Goal: Complete application form: Complete application form

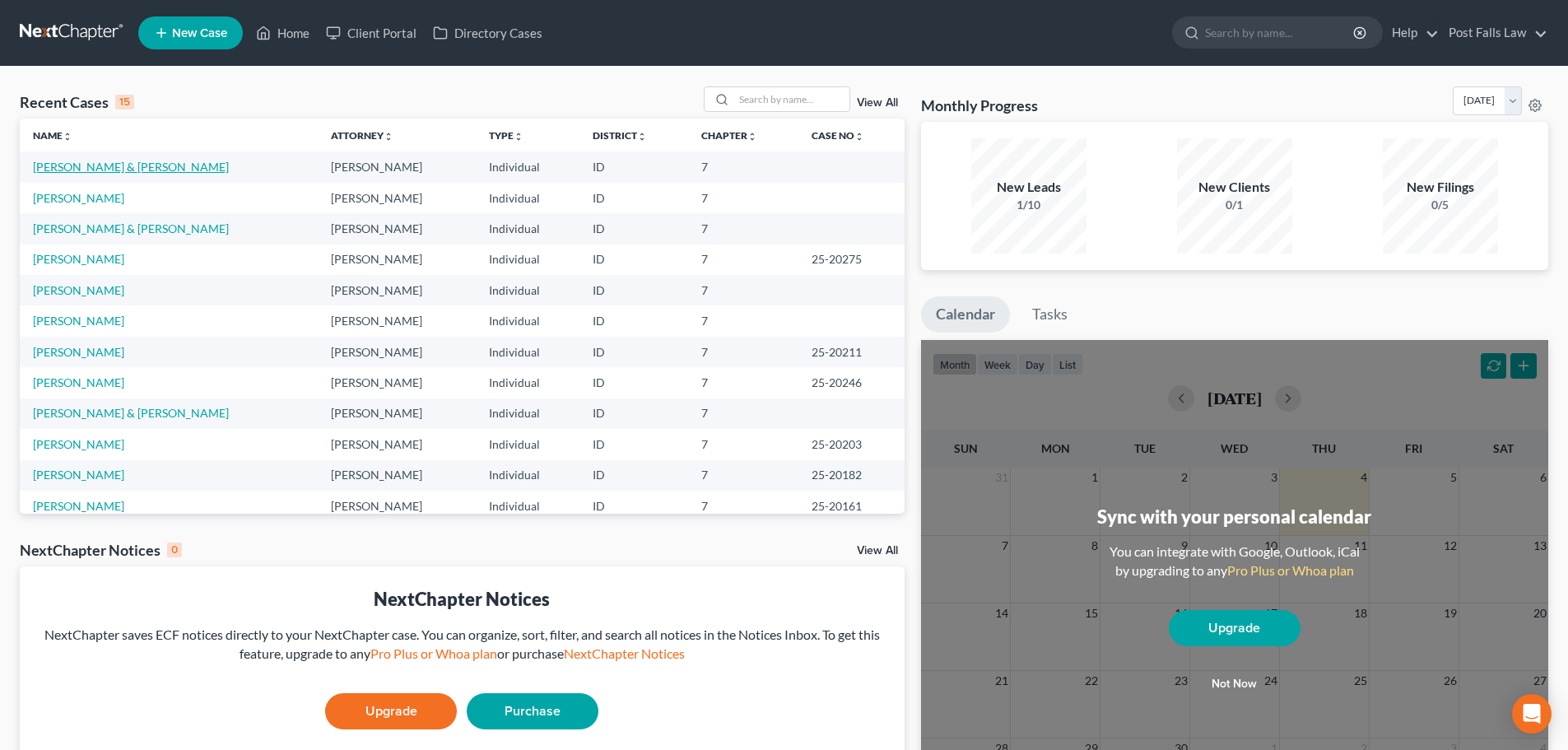
click at [90, 160] on link "[PERSON_NAME] & [PERSON_NAME]" at bounding box center [131, 166] width 196 height 14
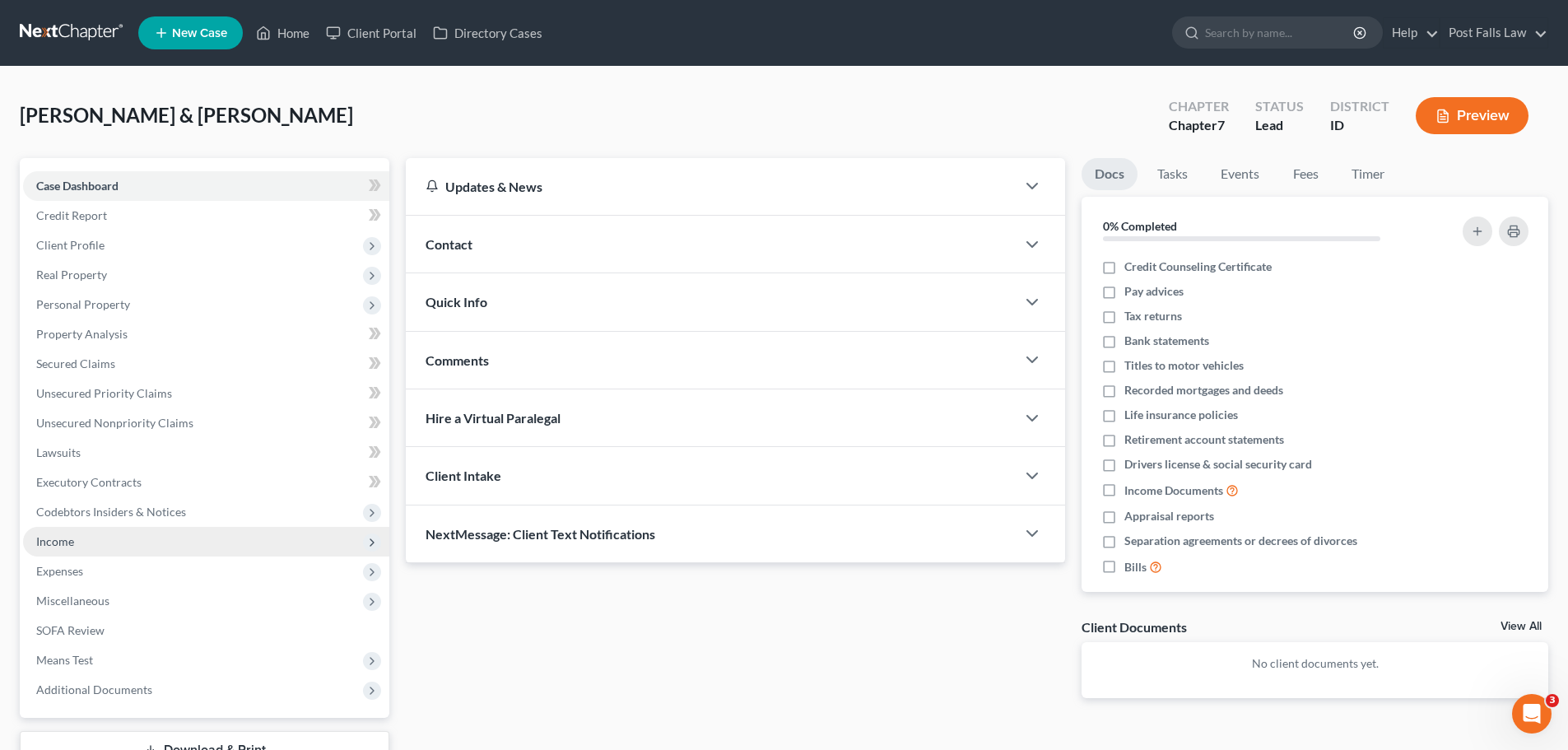
click at [71, 538] on span "Income" at bounding box center [55, 540] width 38 height 14
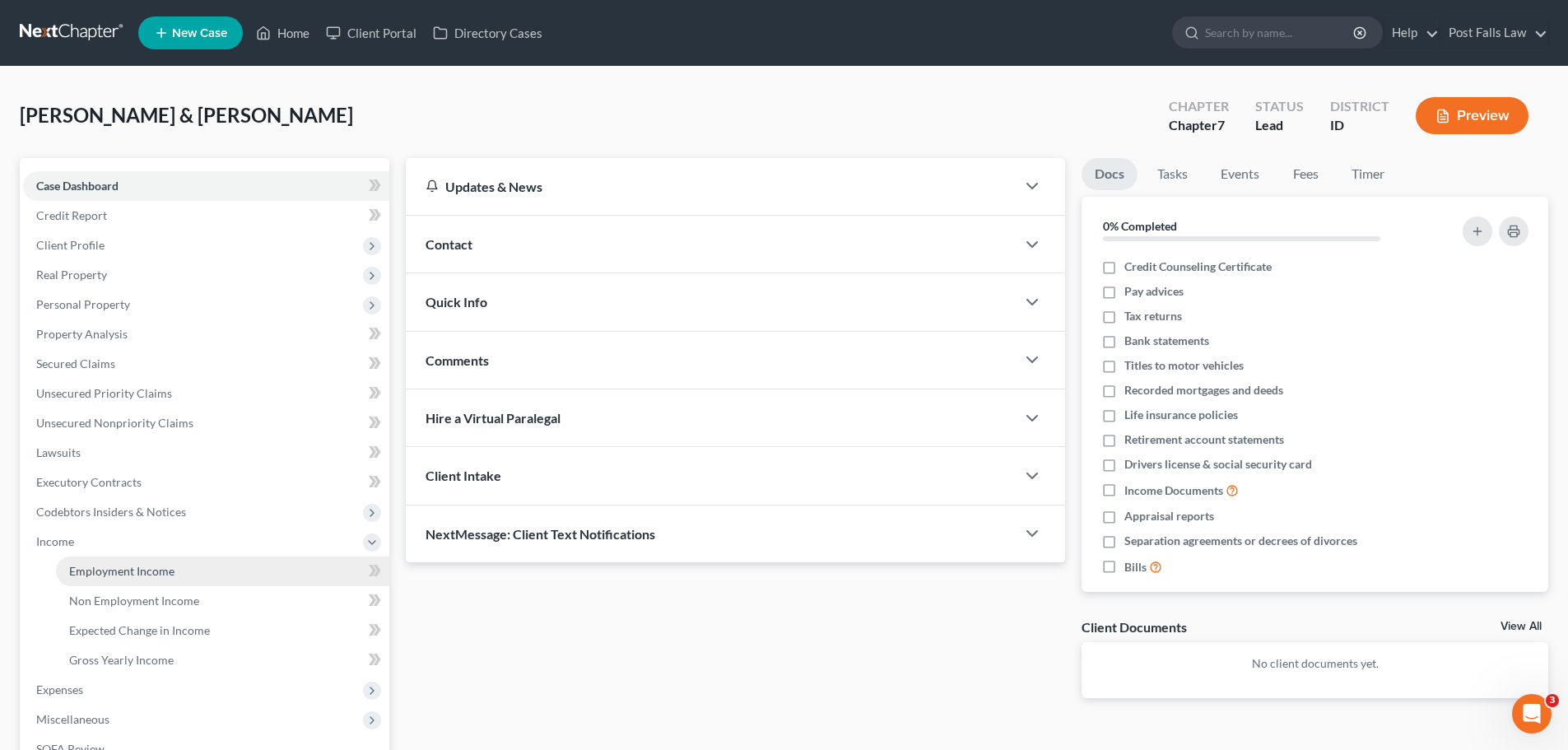
click at [90, 562] on link "Employment Income" at bounding box center [223, 571] width 334 height 29
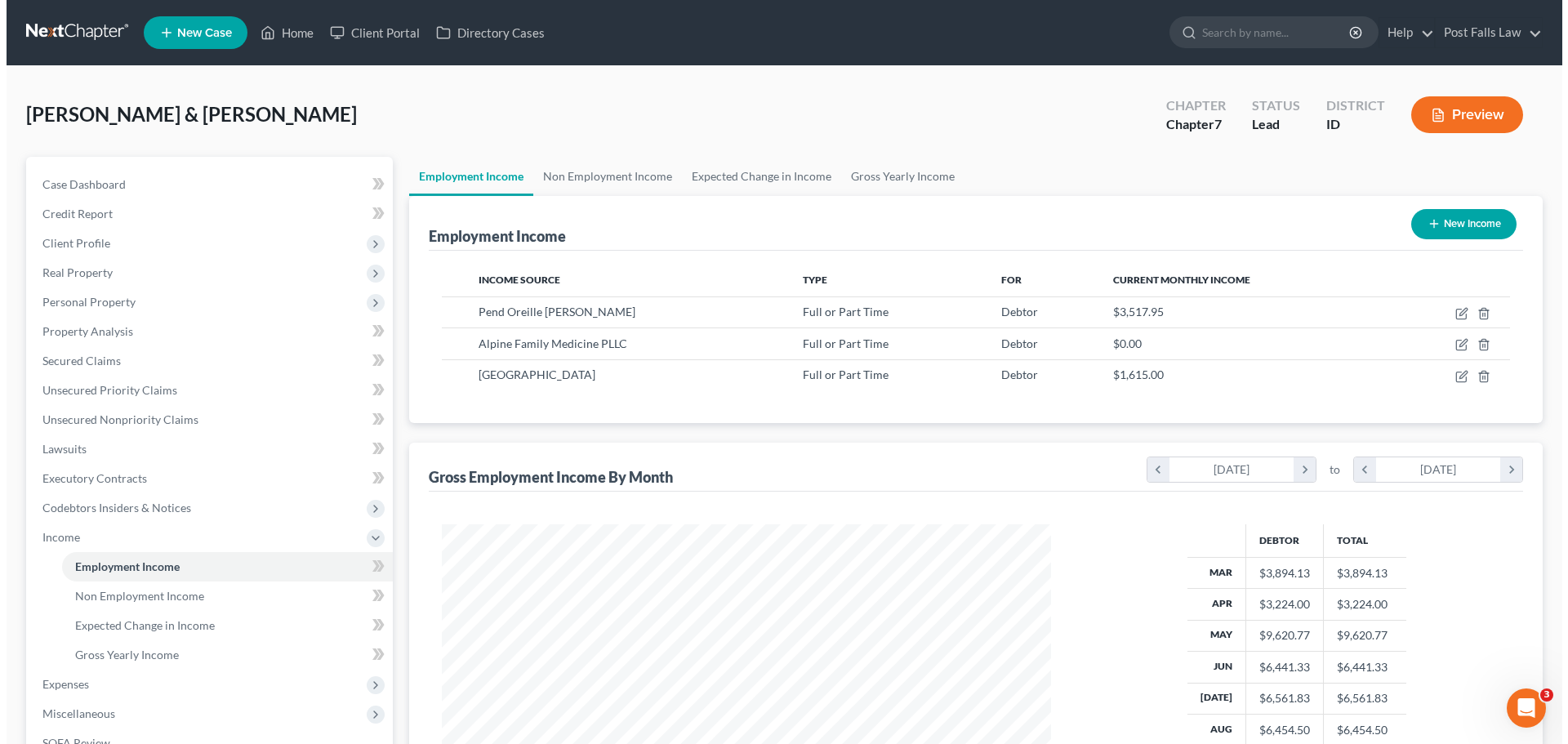
scroll to position [305, 641]
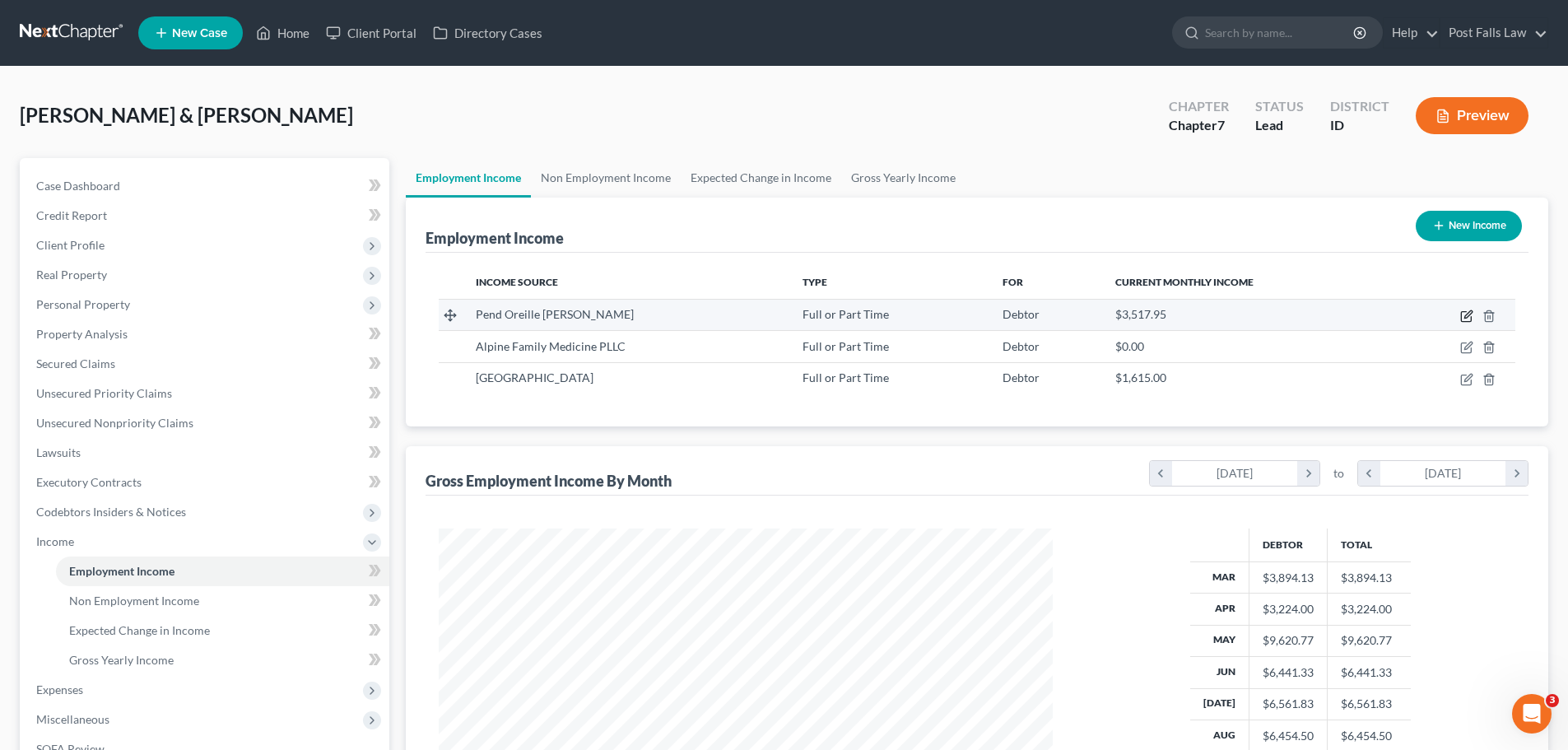
click at [1463, 313] on icon "button" at bounding box center [1467, 316] width 13 height 13
select select "0"
select select "13"
select select "2"
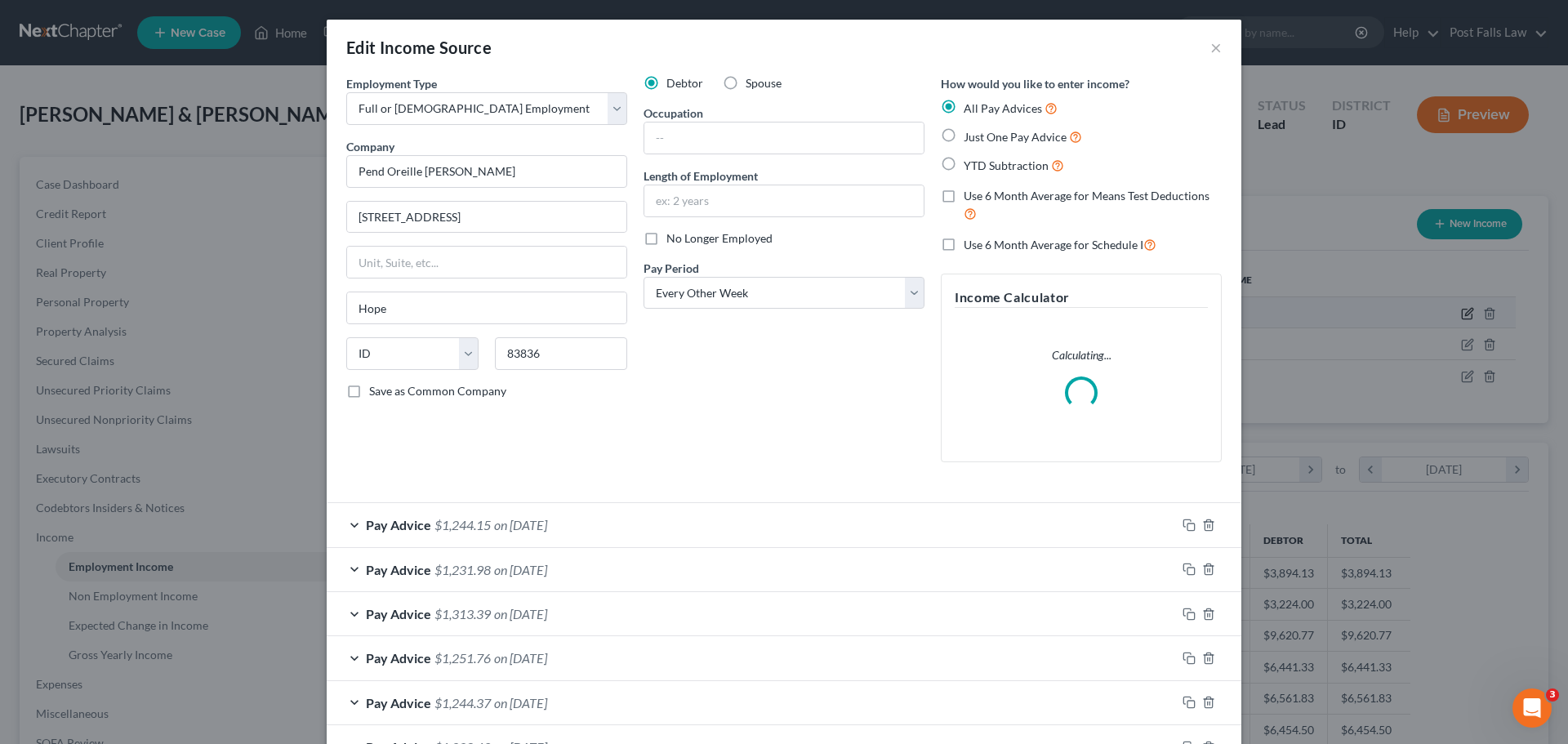
scroll to position [307, 647]
click at [666, 134] on input "text" at bounding box center [784, 137] width 279 height 31
type input "Maintenance Worker"
click at [707, 198] on input "text" at bounding box center [784, 200] width 279 height 31
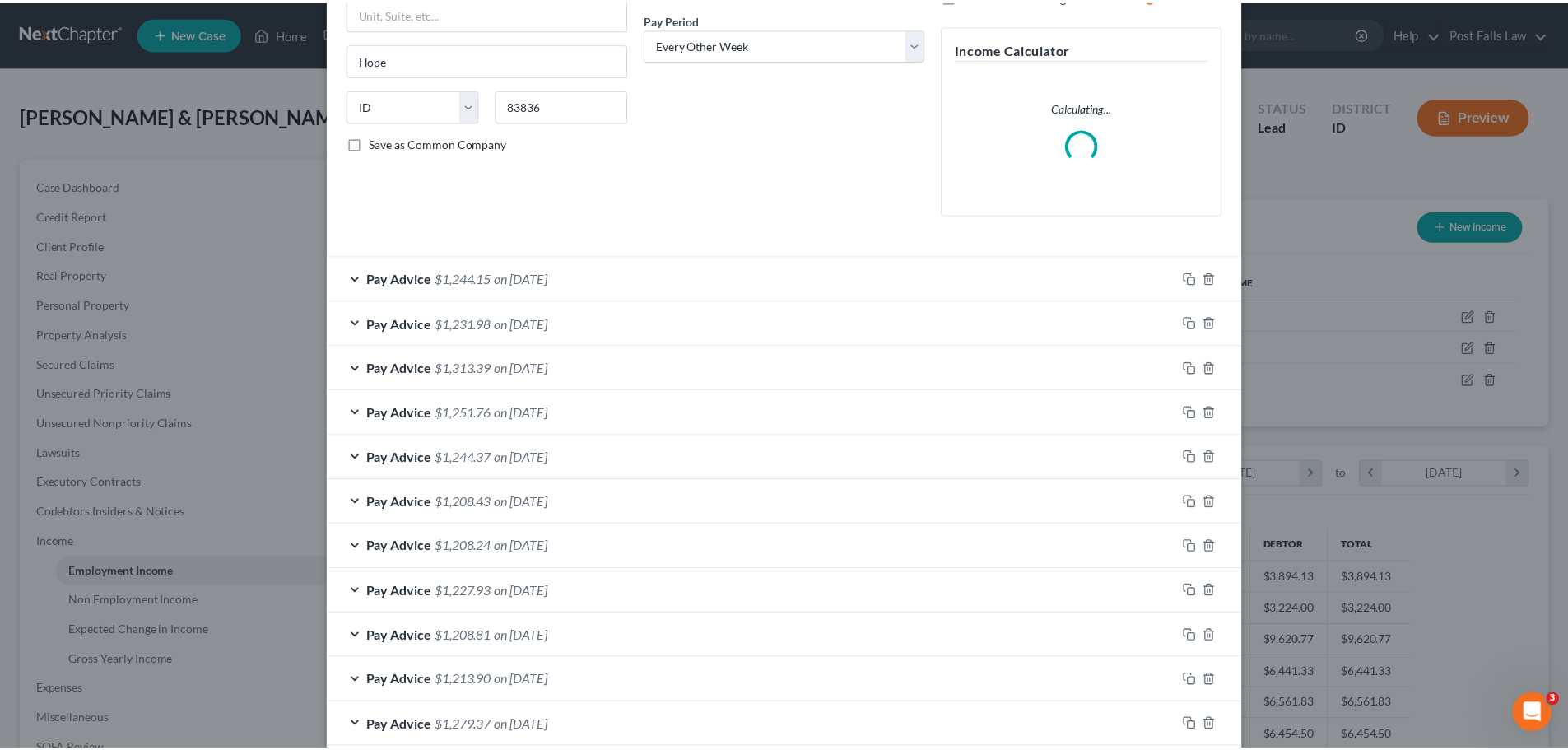
scroll to position [429, 0]
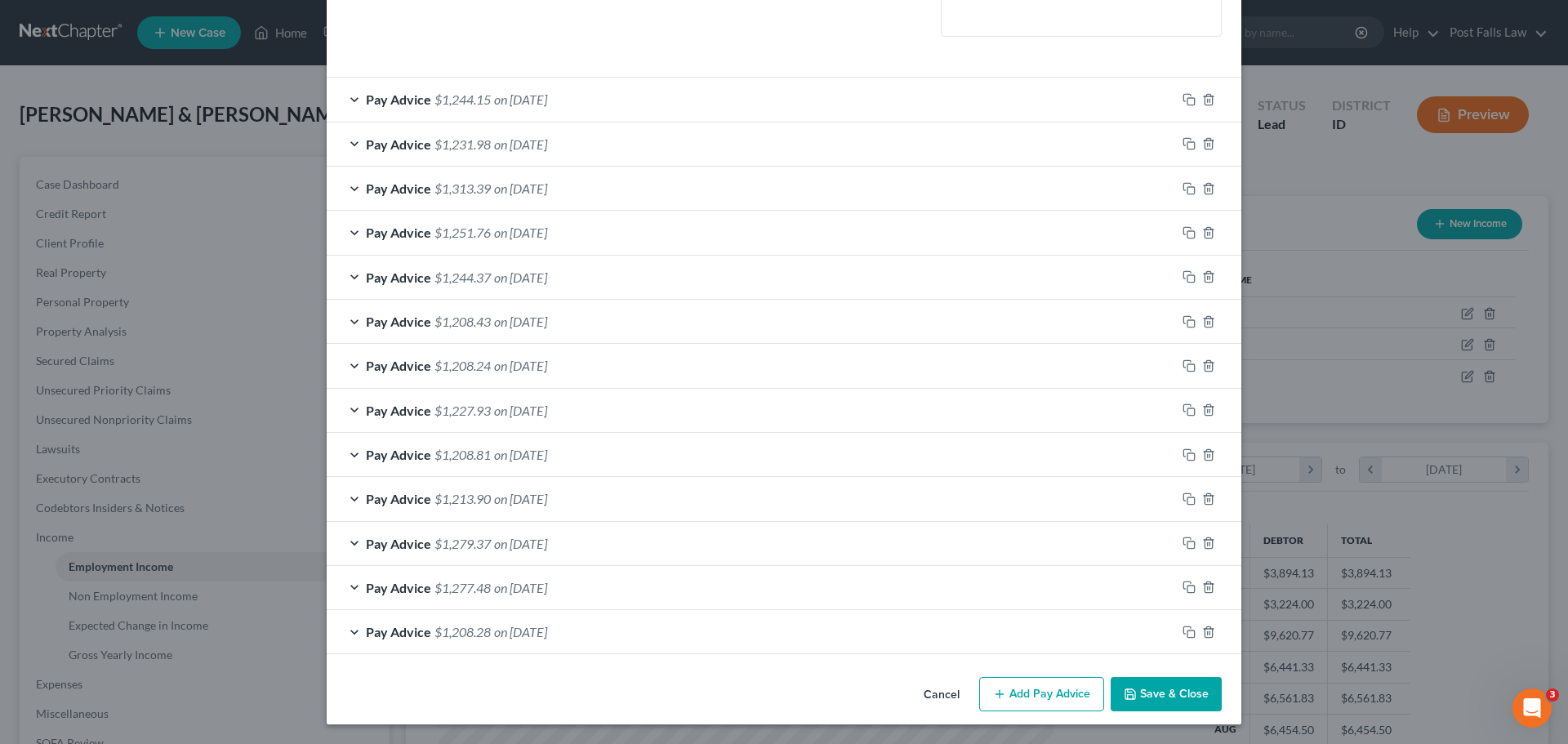
type input "10 Months"
click at [1166, 689] on button "Save & Close" at bounding box center [1166, 694] width 111 height 34
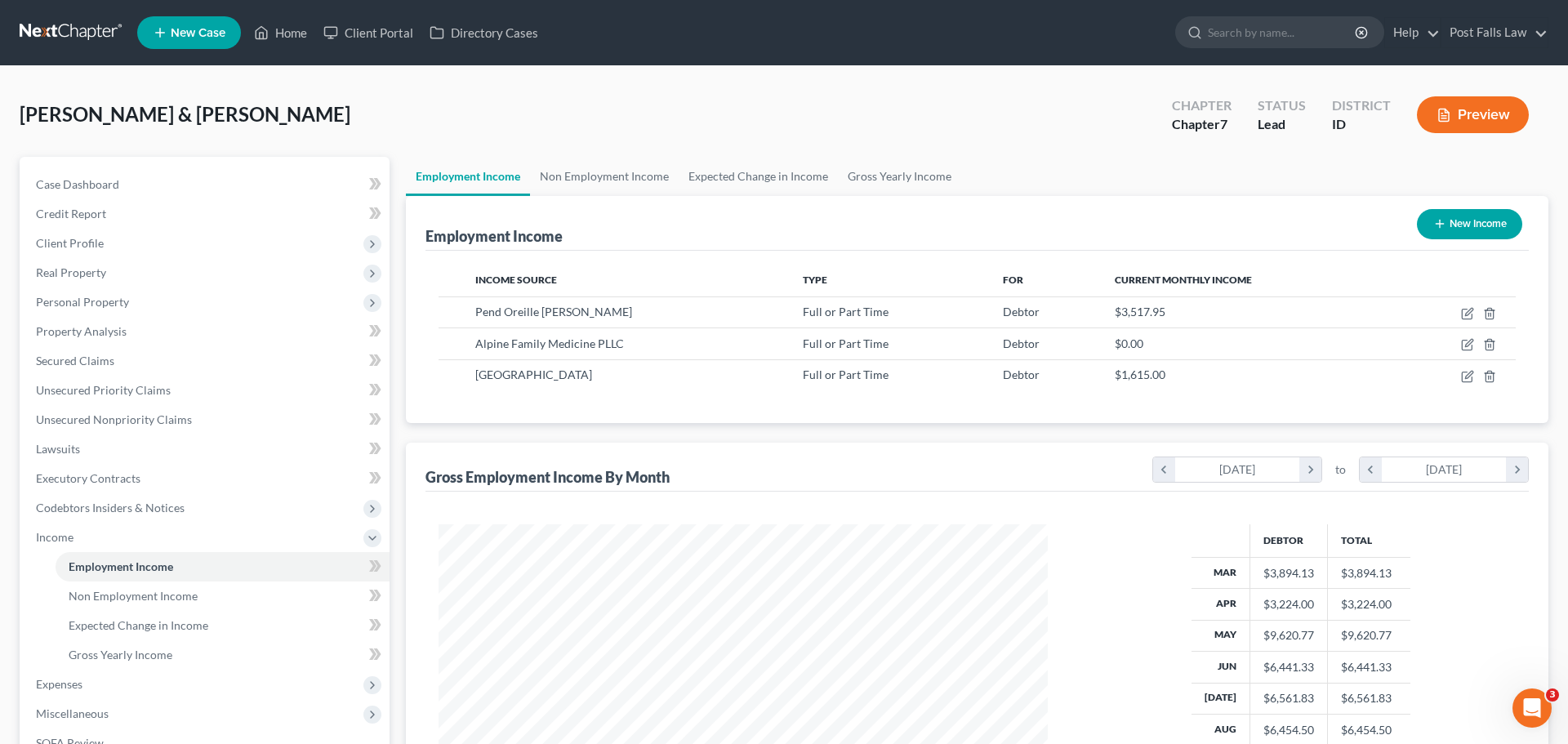
scroll to position [816143, 815832]
click at [1457, 379] on icon "button" at bounding box center [1455, 376] width 13 height 13
select select "0"
select select "13"
select select "0"
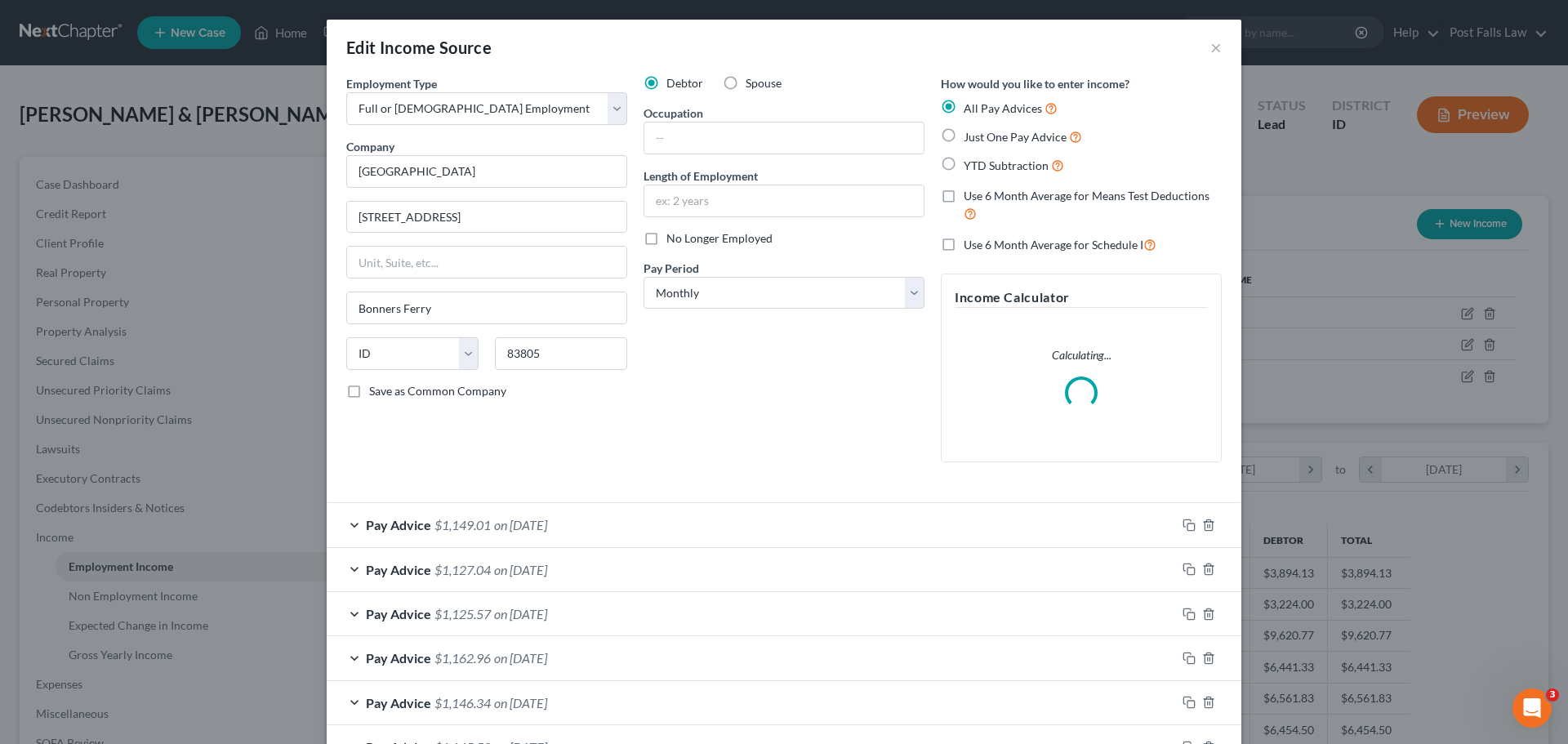
scroll to position [307, 647]
click at [766, 151] on input "text" at bounding box center [784, 137] width 279 height 31
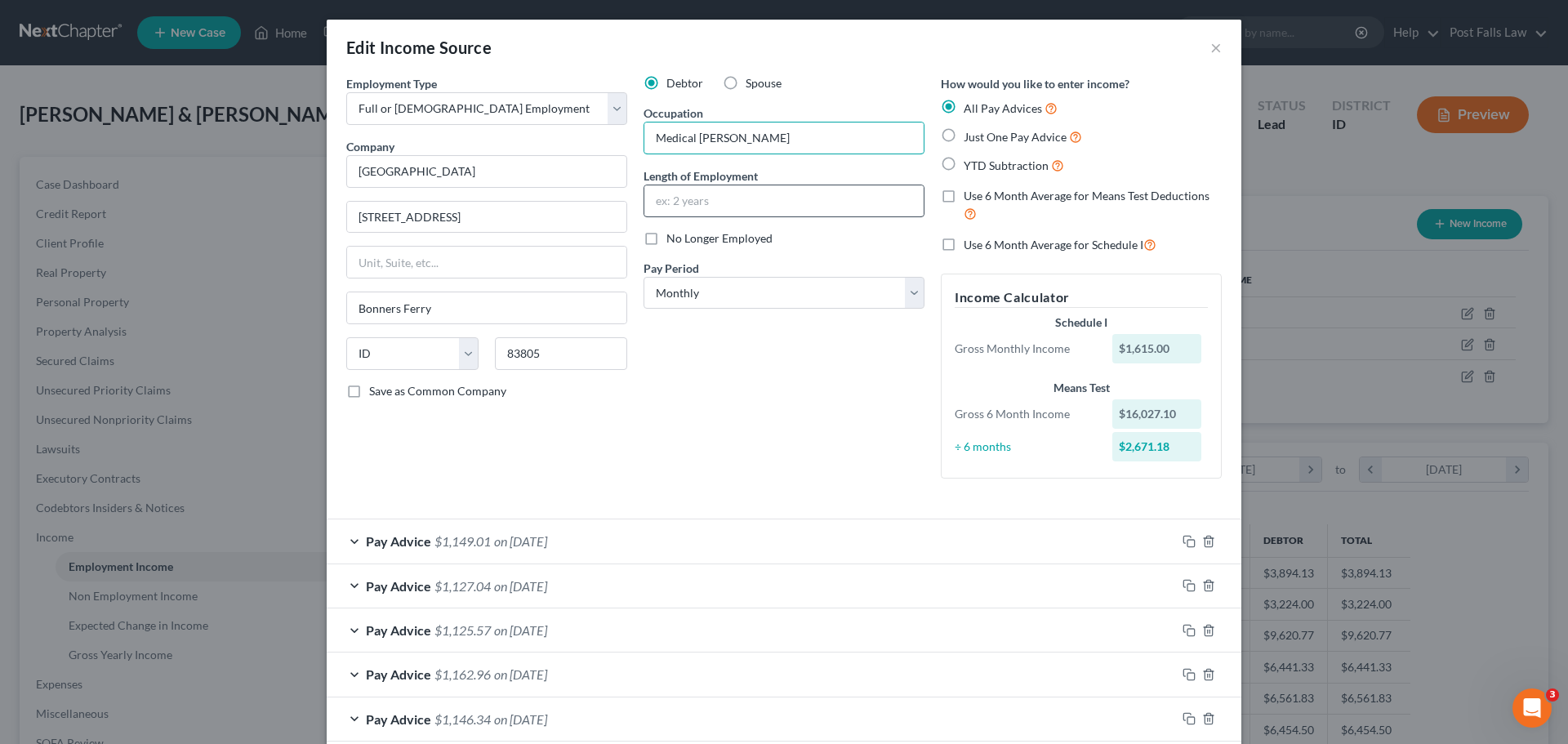
type input "Medical [PERSON_NAME]"
click at [754, 198] on input "text" at bounding box center [784, 200] width 279 height 31
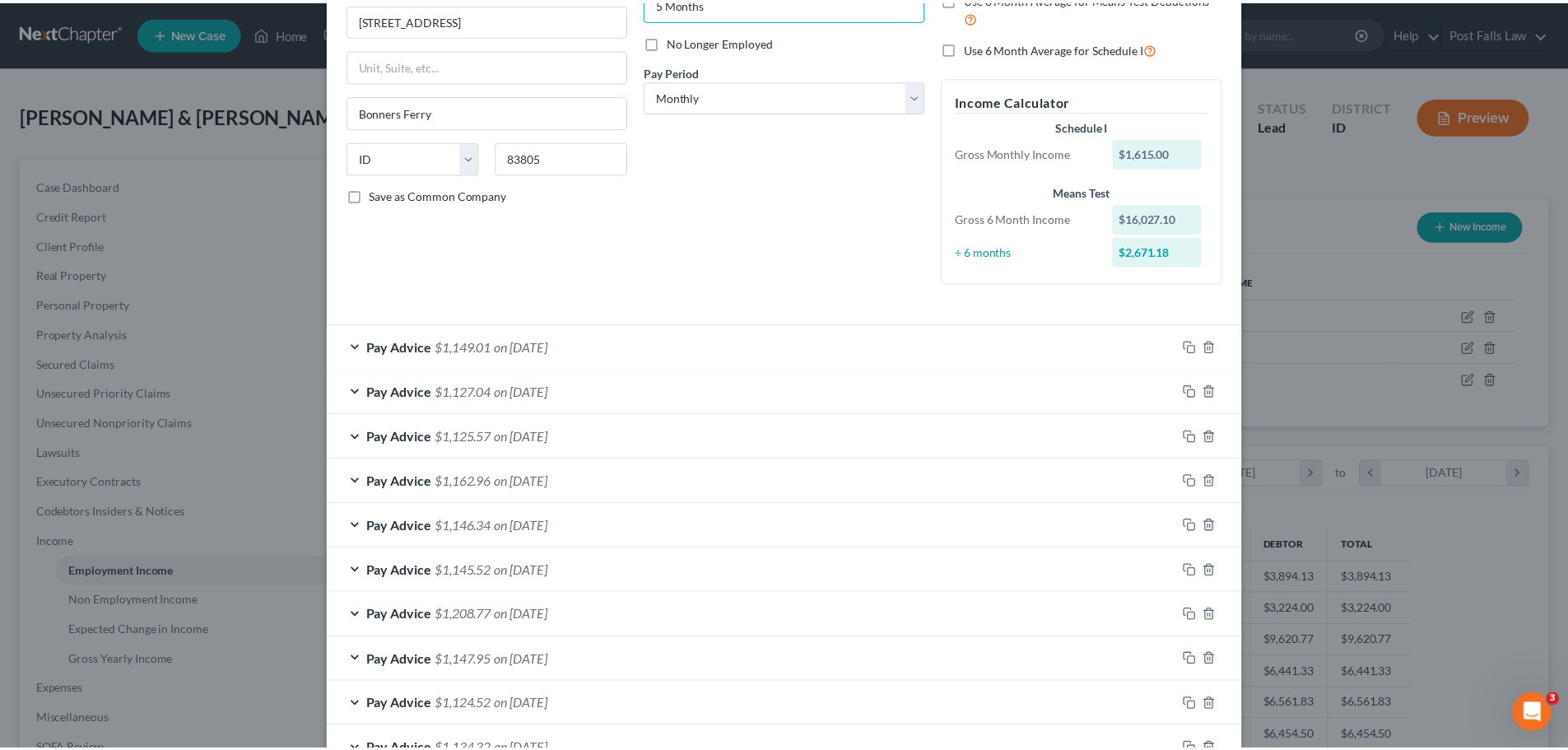
scroll to position [311, 0]
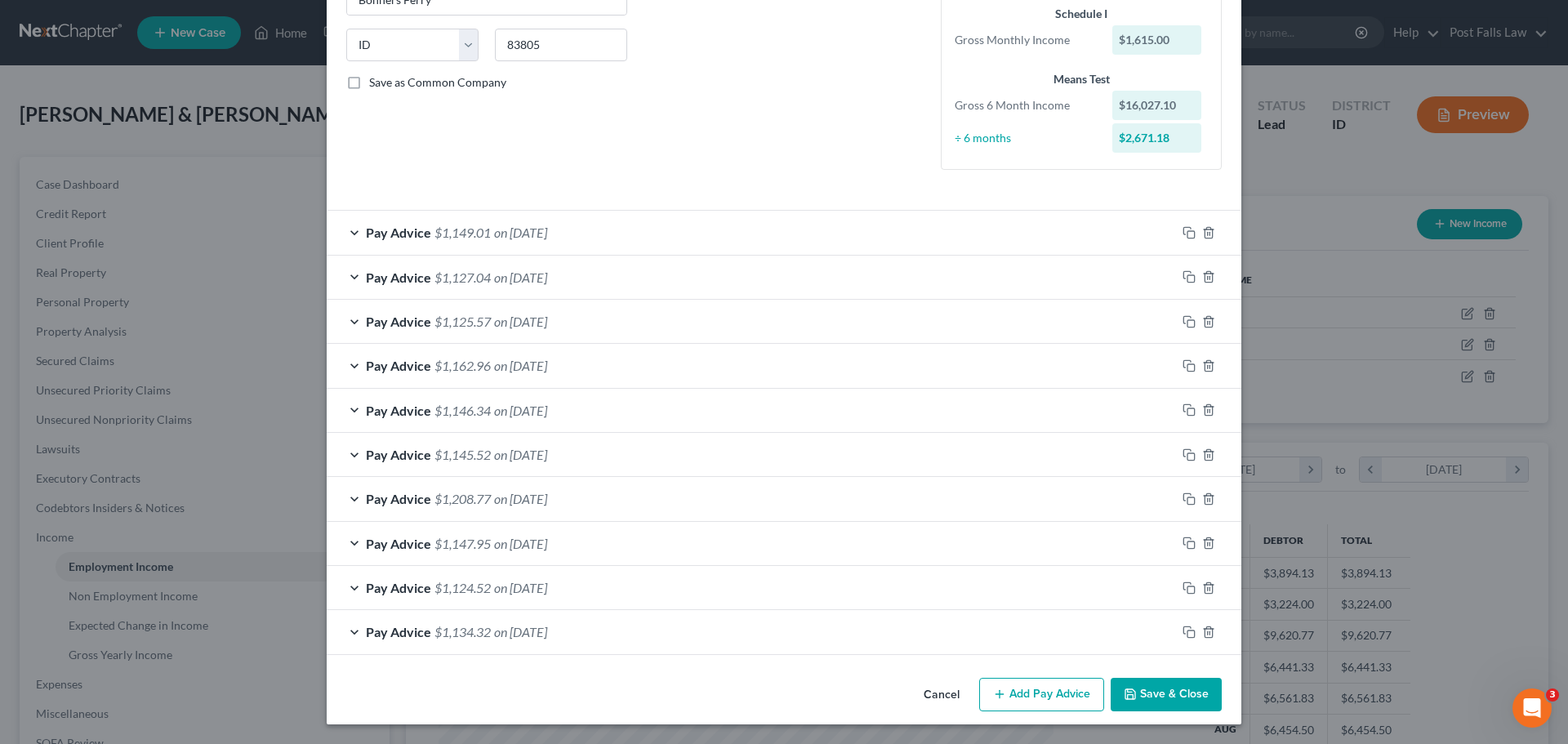
type input "5 Months"
click at [1145, 689] on button "Save & Close" at bounding box center [1166, 694] width 111 height 34
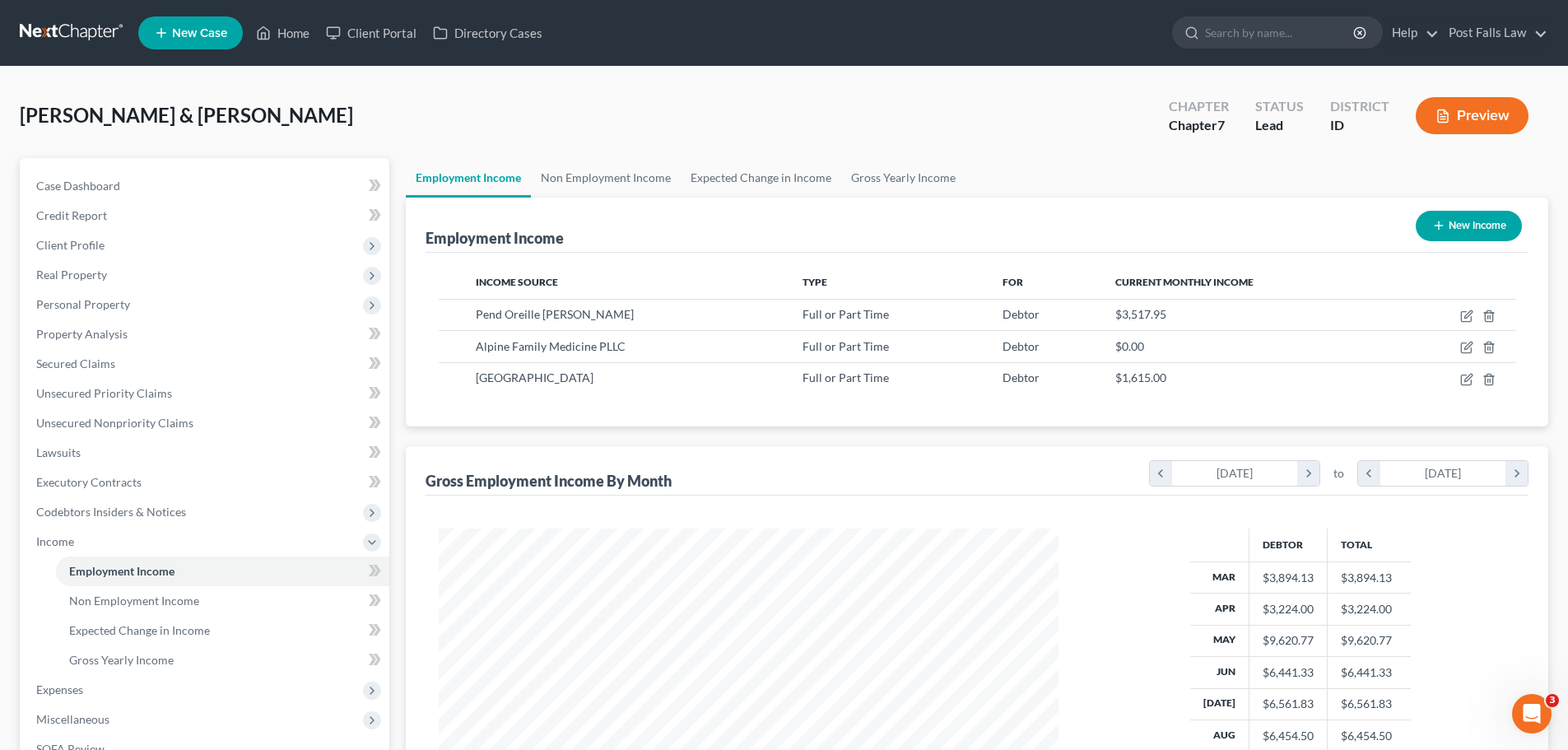
scroll to position [822724, 822244]
click at [75, 427] on span "Unsecured Nonpriority Claims" at bounding box center [115, 422] width 157 height 14
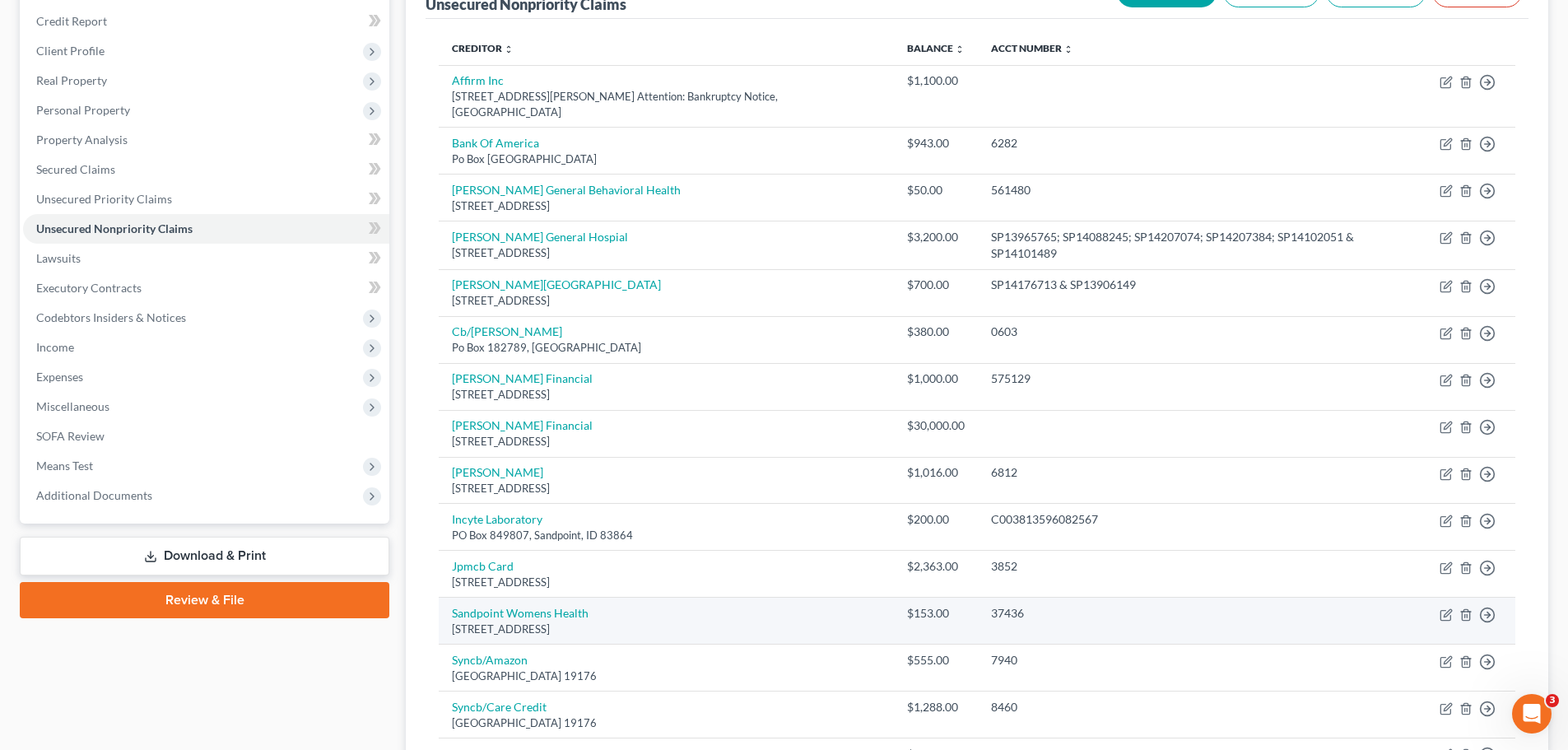
scroll to position [155, 0]
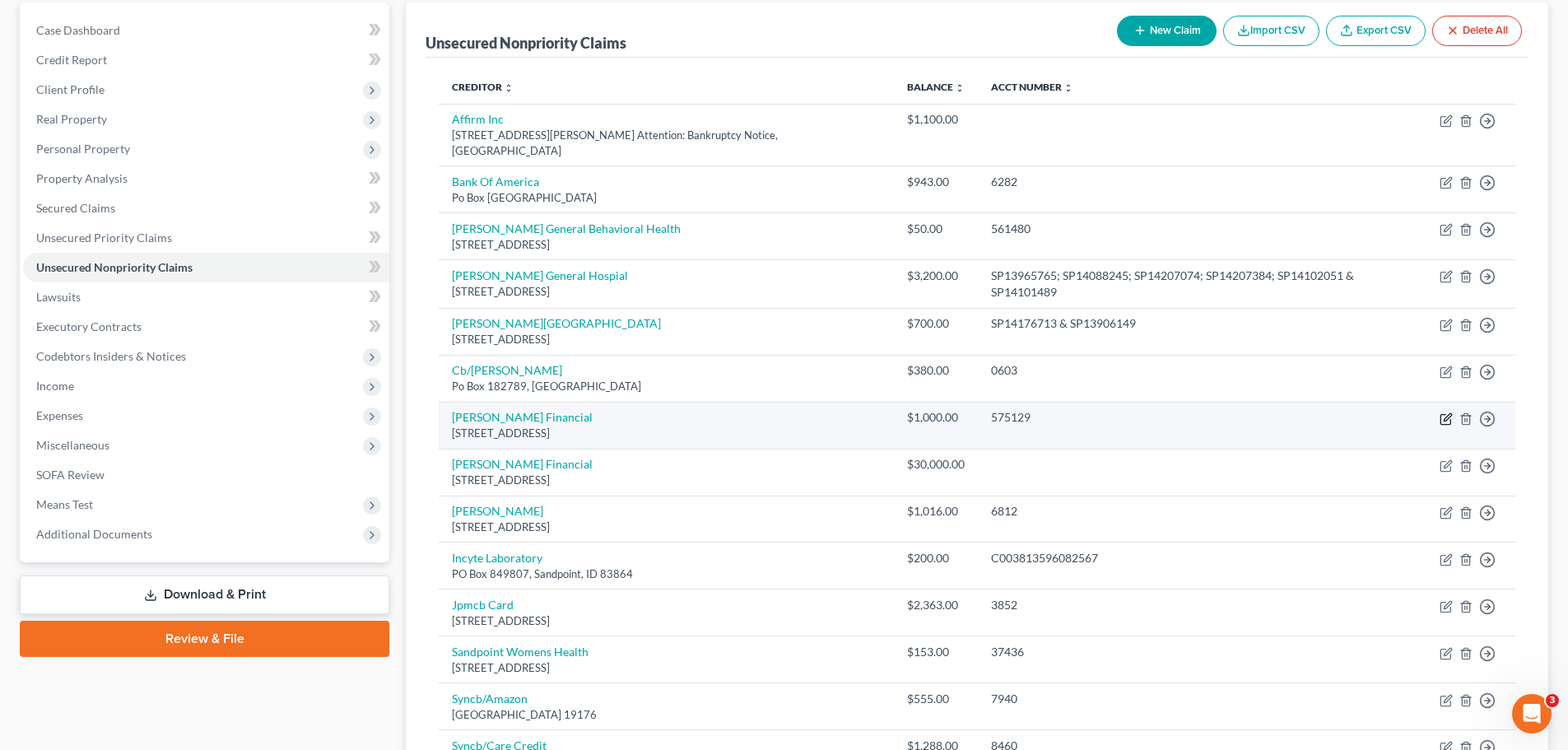
click at [1446, 412] on icon "button" at bounding box center [1446, 419] width 13 height 13
select select "13"
select select "14"
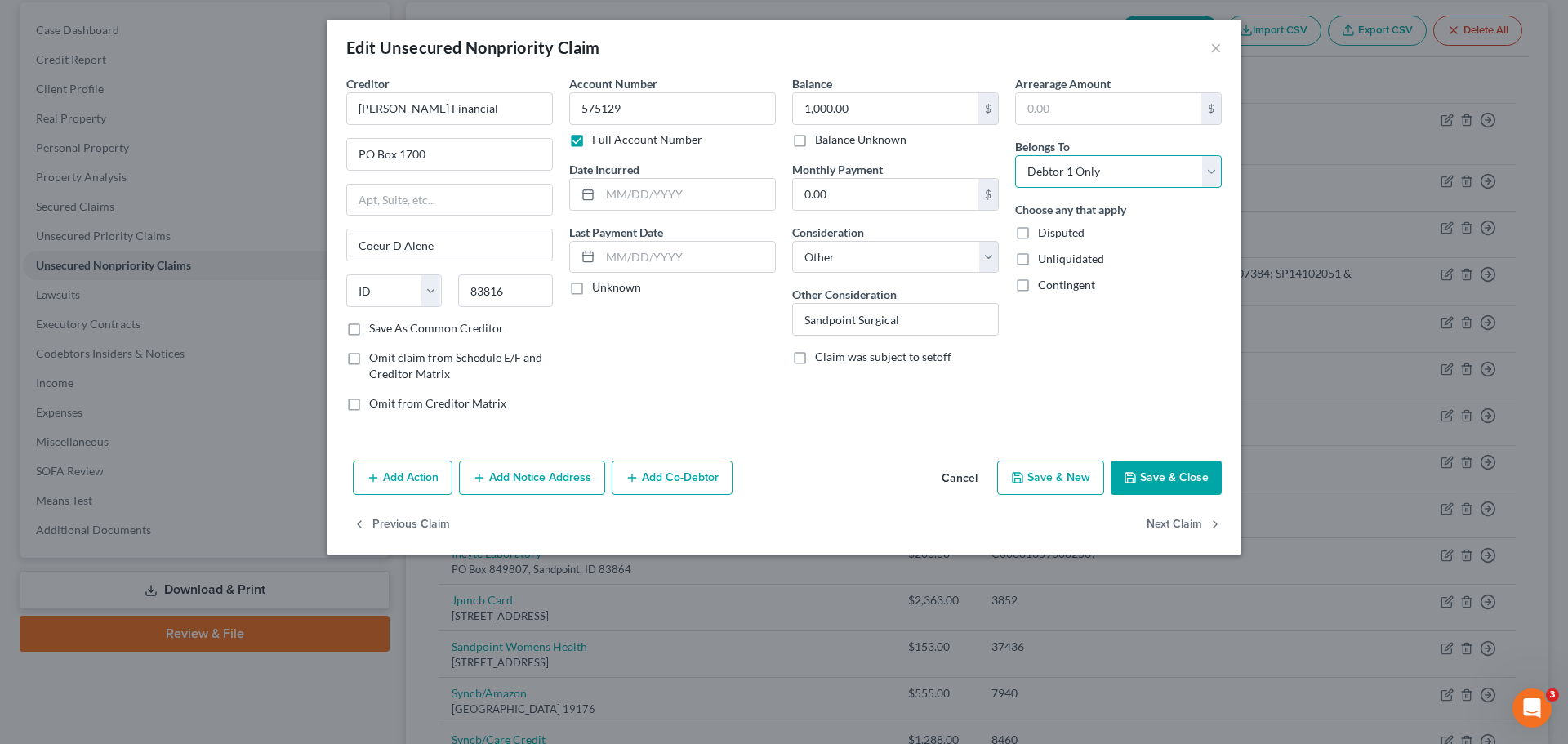
click at [1210, 176] on select "Select Debtor 1 Only Debtor 2 Only Debtor 1 And Debtor 2 Only At Least One Of T…" at bounding box center [1118, 171] width 207 height 33
select select "1"
click at [1015, 155] on select "Select Debtor 1 Only Debtor 2 Only Debtor 1 And Debtor 2 Only At Least One Of T…" at bounding box center [1118, 171] width 207 height 33
click at [1148, 476] on button "Save & Close" at bounding box center [1166, 478] width 111 height 34
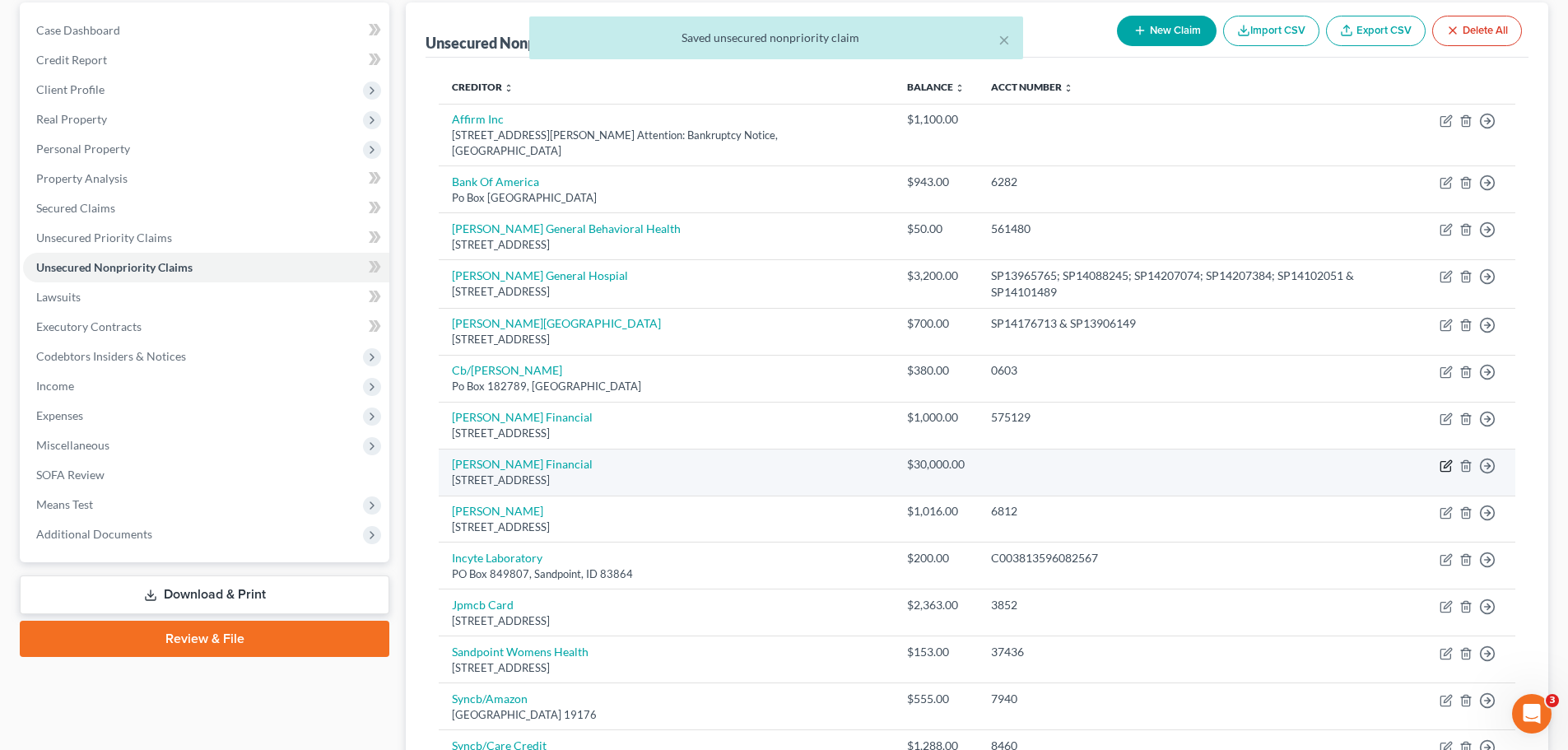
click at [1443, 459] on icon "button" at bounding box center [1446, 466] width 13 height 13
select select "13"
select select "14"
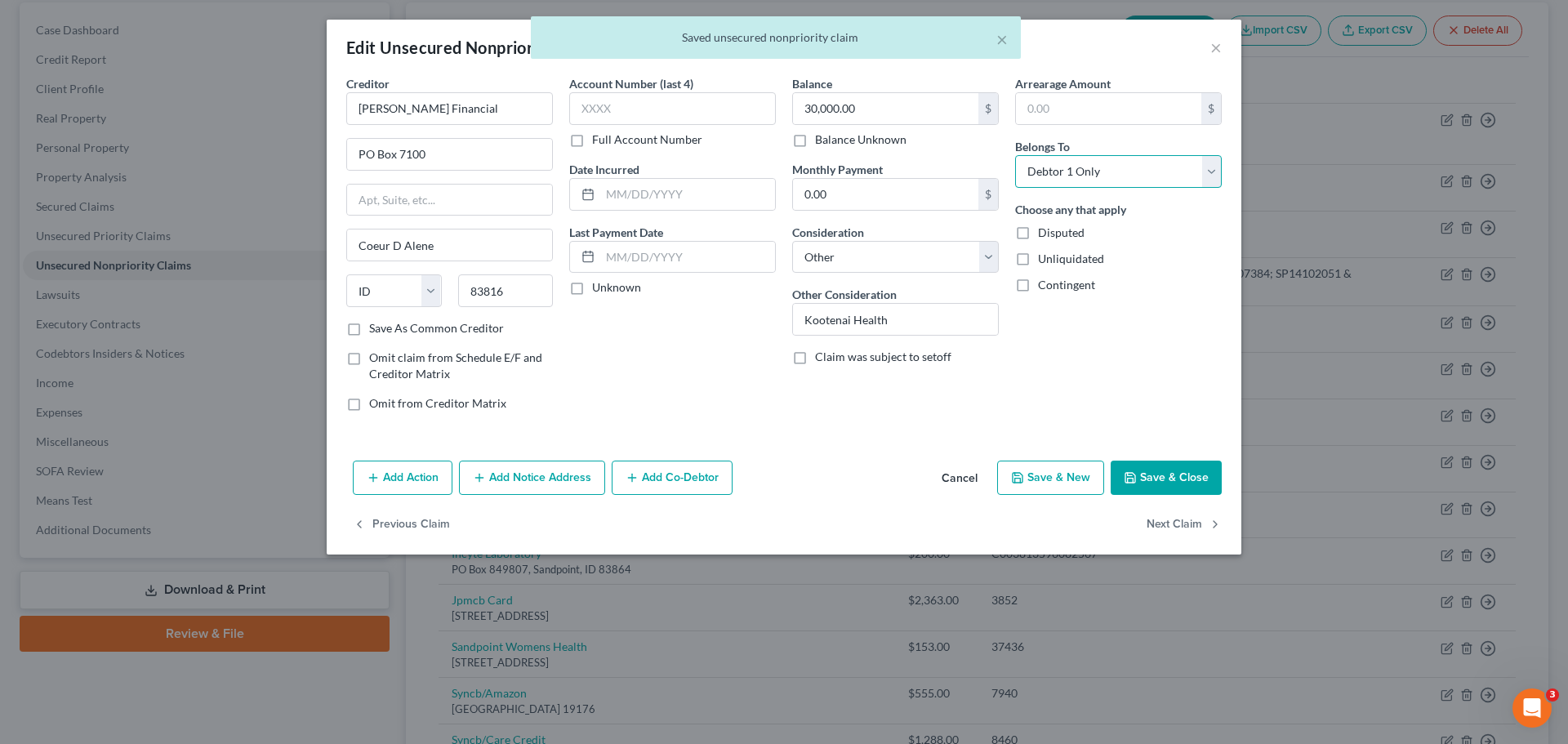
click at [1201, 176] on select "Select Debtor 1 Only Debtor 2 Only Debtor 1 And Debtor 2 Only At Least One Of T…" at bounding box center [1118, 171] width 207 height 33
select select "1"
click at [1015, 155] on select "Select Debtor 1 Only Debtor 2 Only Debtor 1 And Debtor 2 Only At Least One Of T…" at bounding box center [1118, 171] width 207 height 33
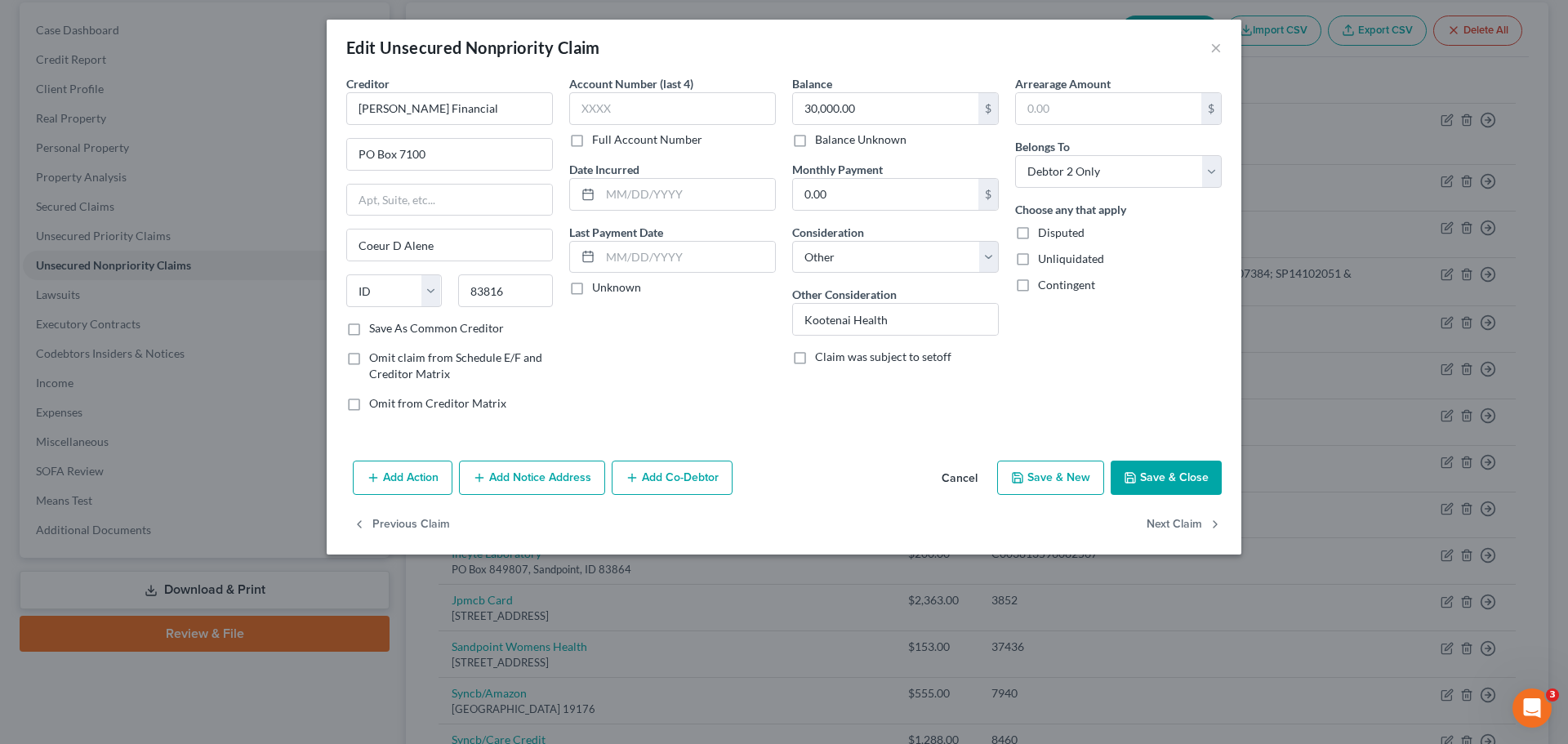
click at [1172, 482] on button "Save & Close" at bounding box center [1166, 478] width 111 height 34
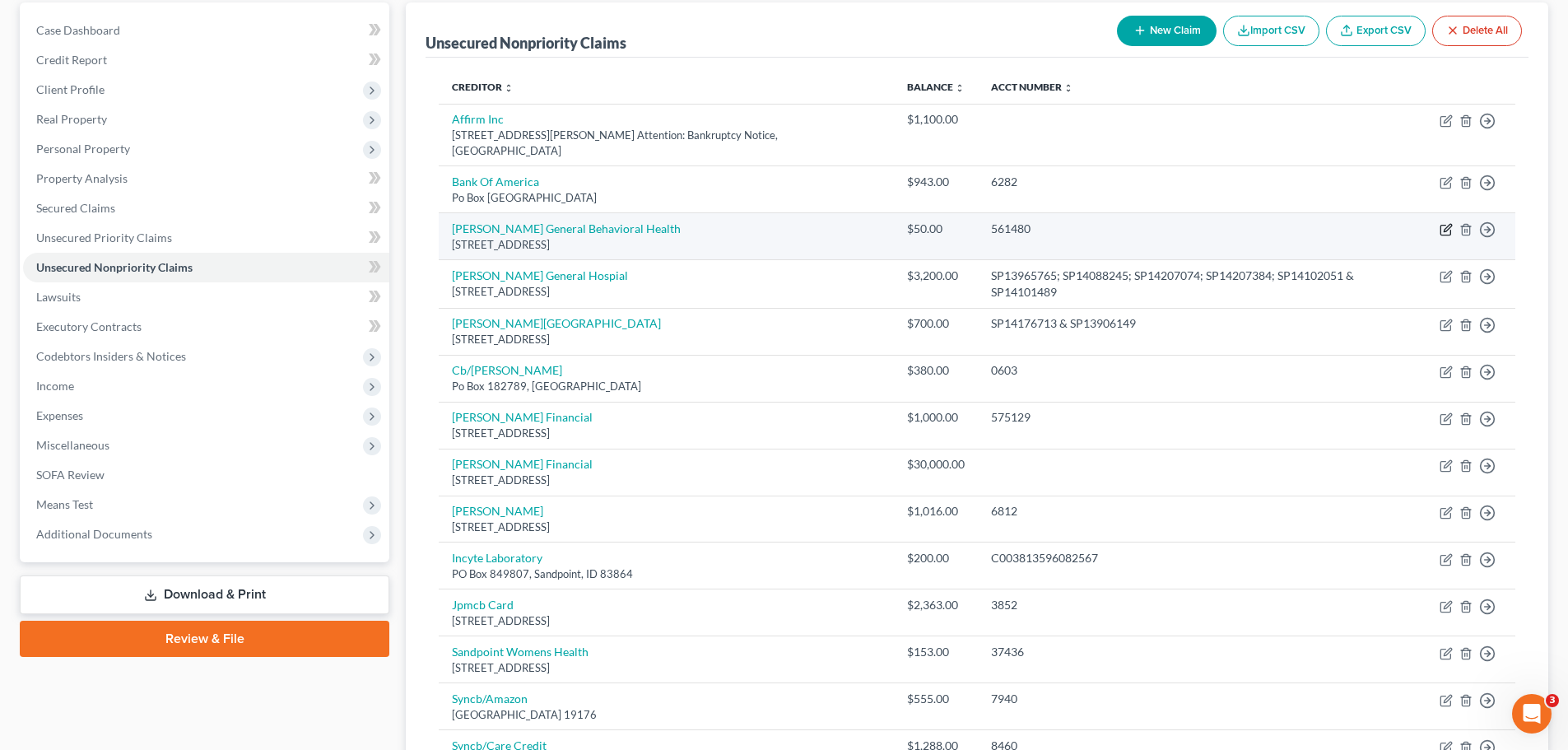
click at [1443, 223] on icon "button" at bounding box center [1446, 229] width 13 height 13
select select "13"
select select "9"
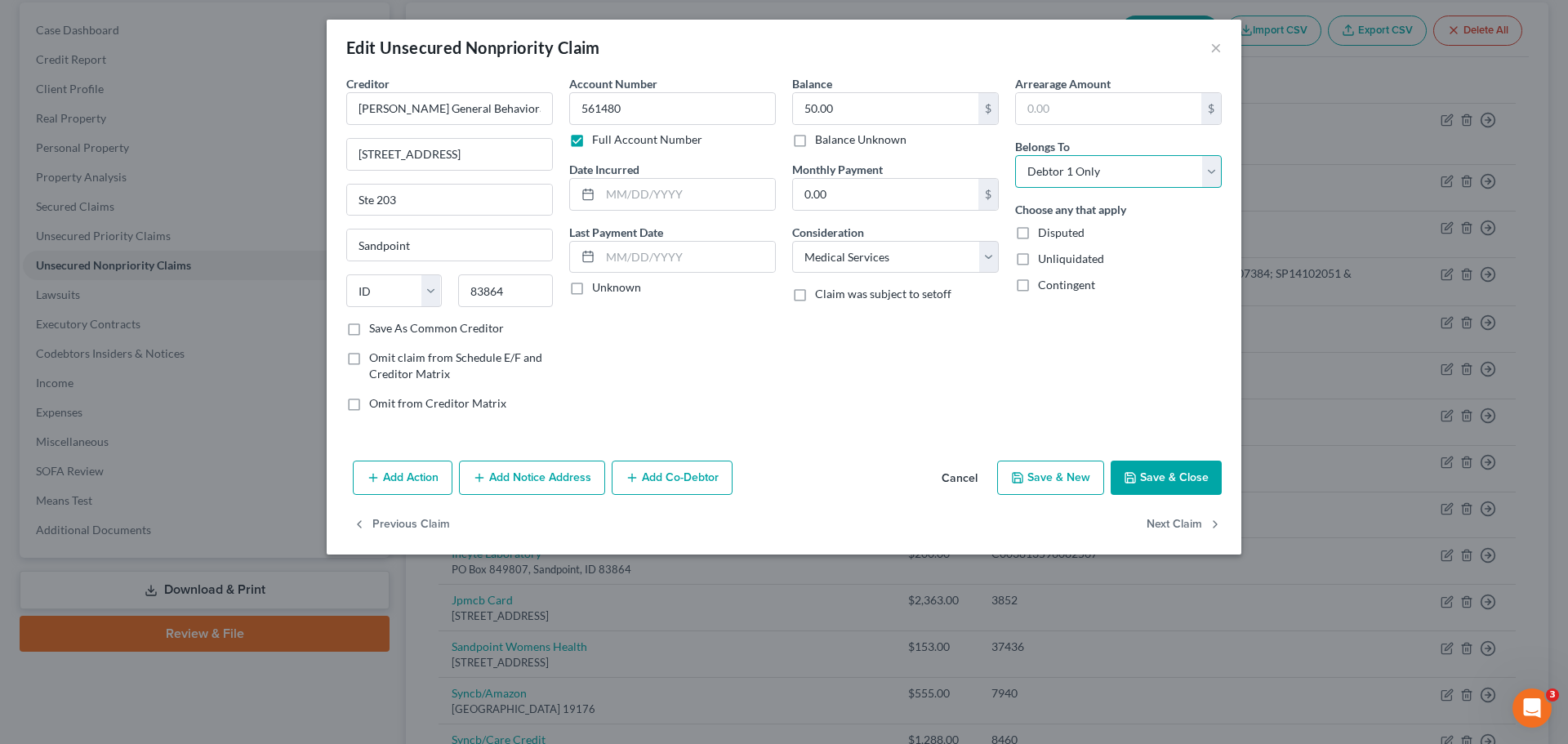
click at [1221, 179] on select "Select Debtor 1 Only Debtor 2 Only Debtor 1 And Debtor 2 Only At Least One Of T…" at bounding box center [1118, 171] width 207 height 33
select select "1"
click at [1015, 155] on select "Select Debtor 1 Only Debtor 2 Only Debtor 1 And Debtor 2 Only At Least One Of T…" at bounding box center [1118, 171] width 207 height 33
click at [1145, 480] on button "Save & Close" at bounding box center [1166, 478] width 111 height 34
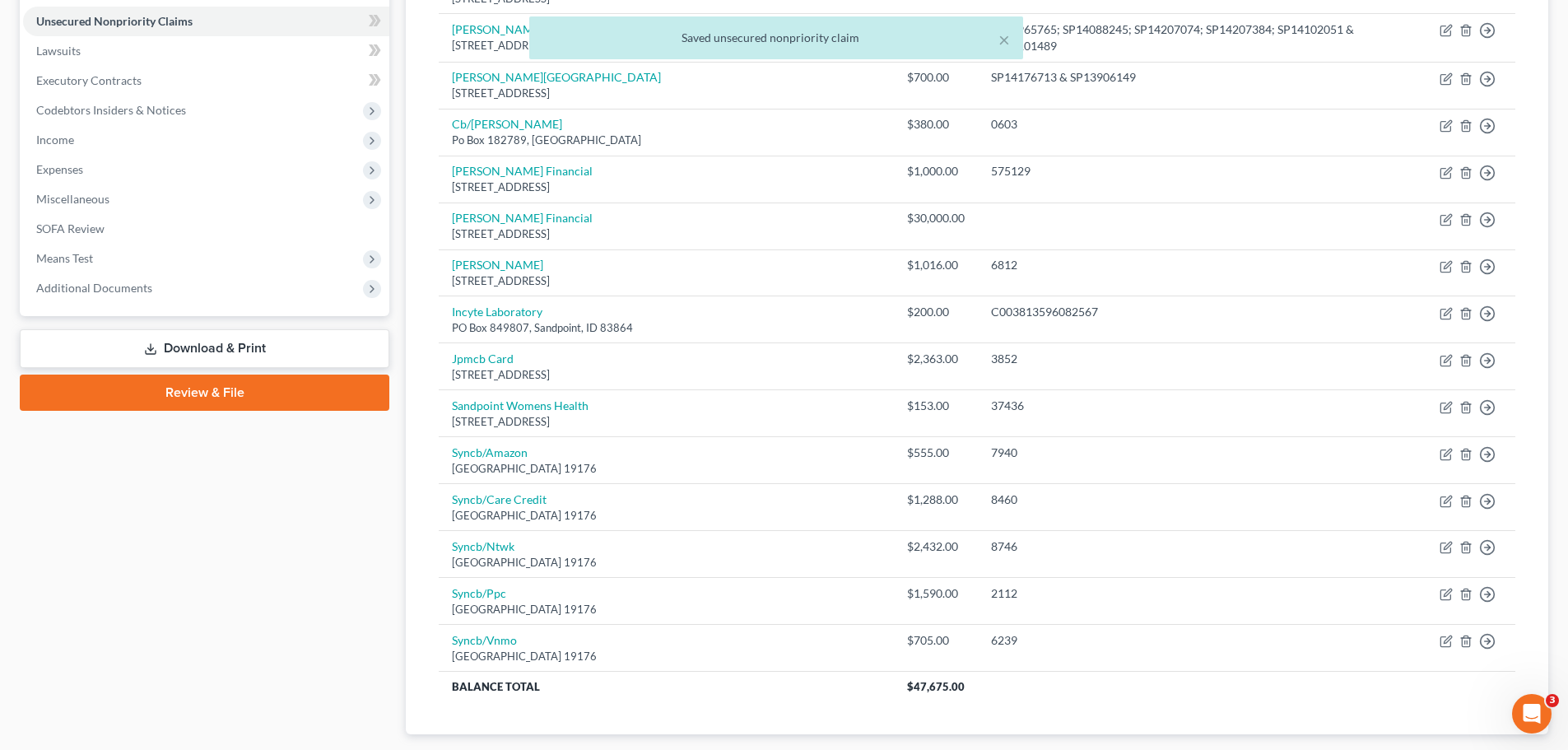
scroll to position [402, 0]
click at [1445, 306] on icon "button" at bounding box center [1446, 313] width 13 height 13
select select "13"
select select "9"
select select "0"
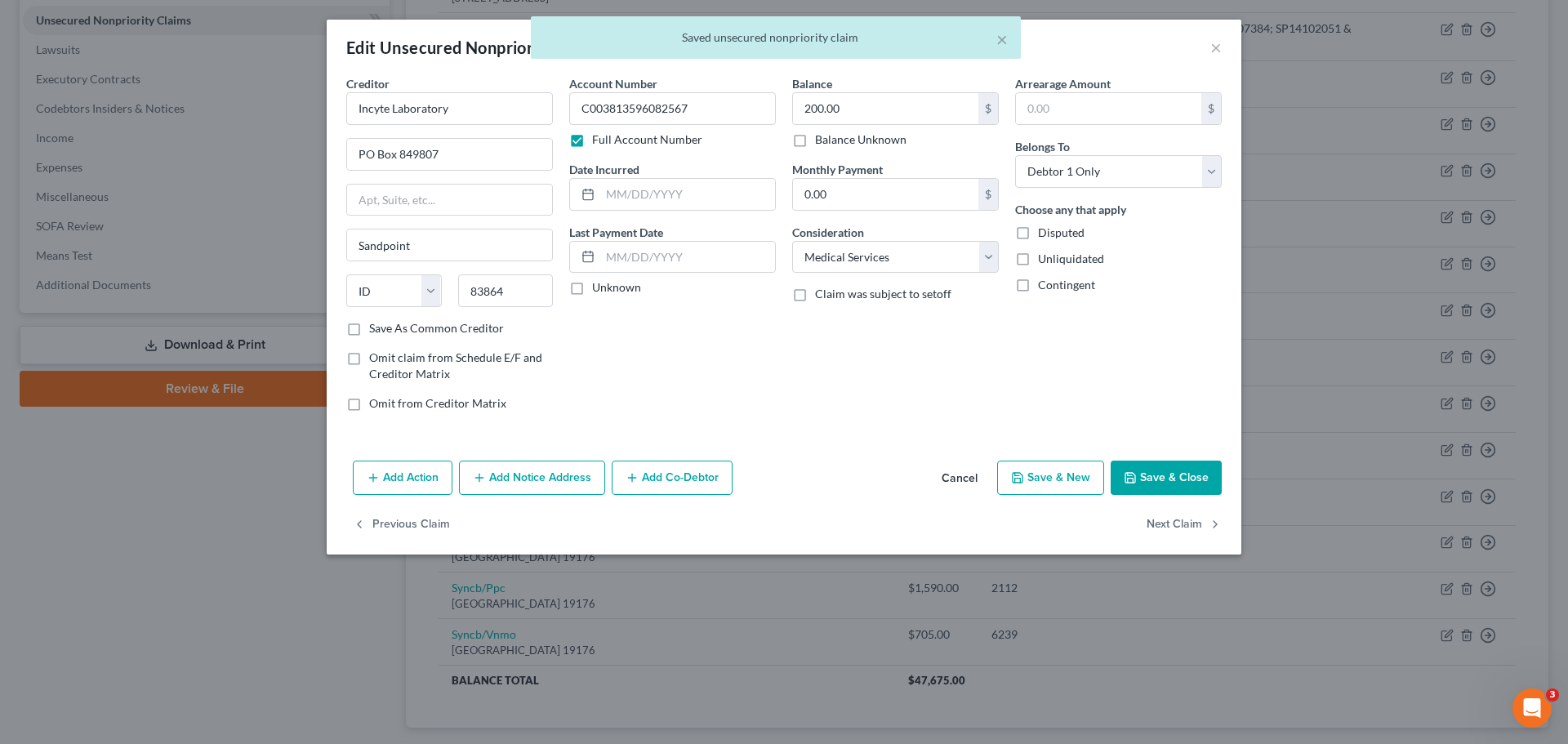
click at [1180, 480] on button "Save & Close" at bounding box center [1166, 478] width 111 height 34
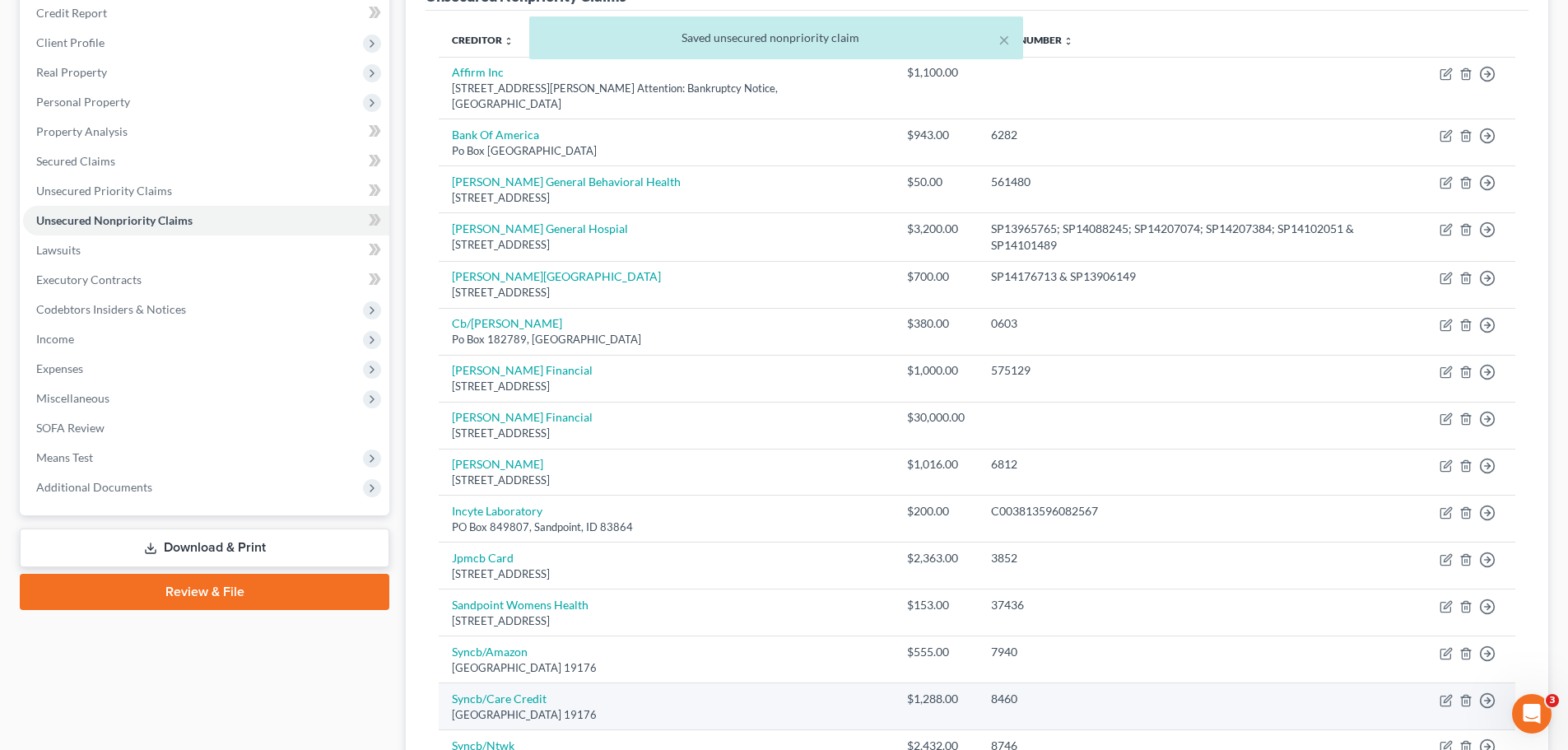
scroll to position [0, 0]
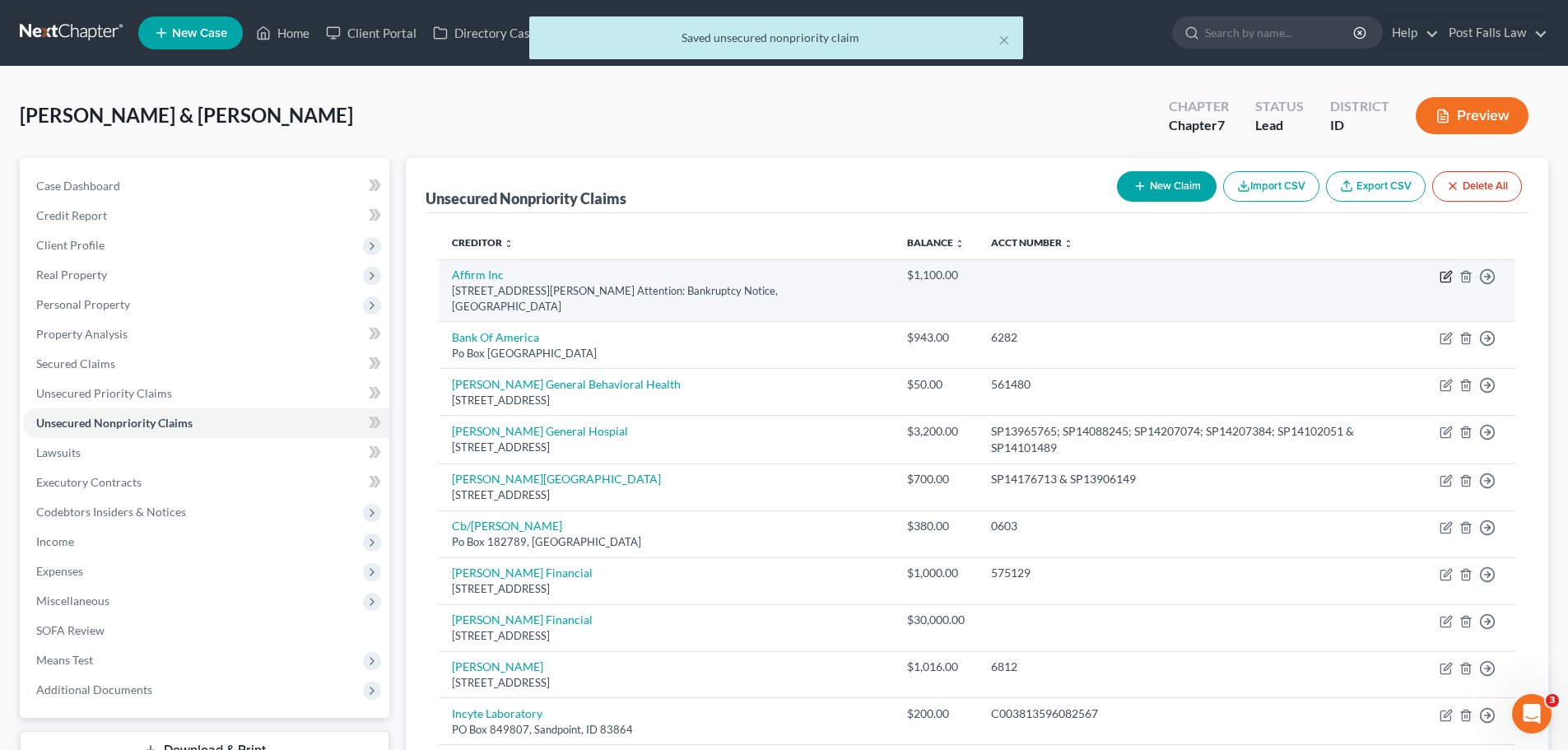
click at [1443, 275] on icon "button" at bounding box center [1446, 277] width 13 height 13
select select "39"
select select "14"
select select "0"
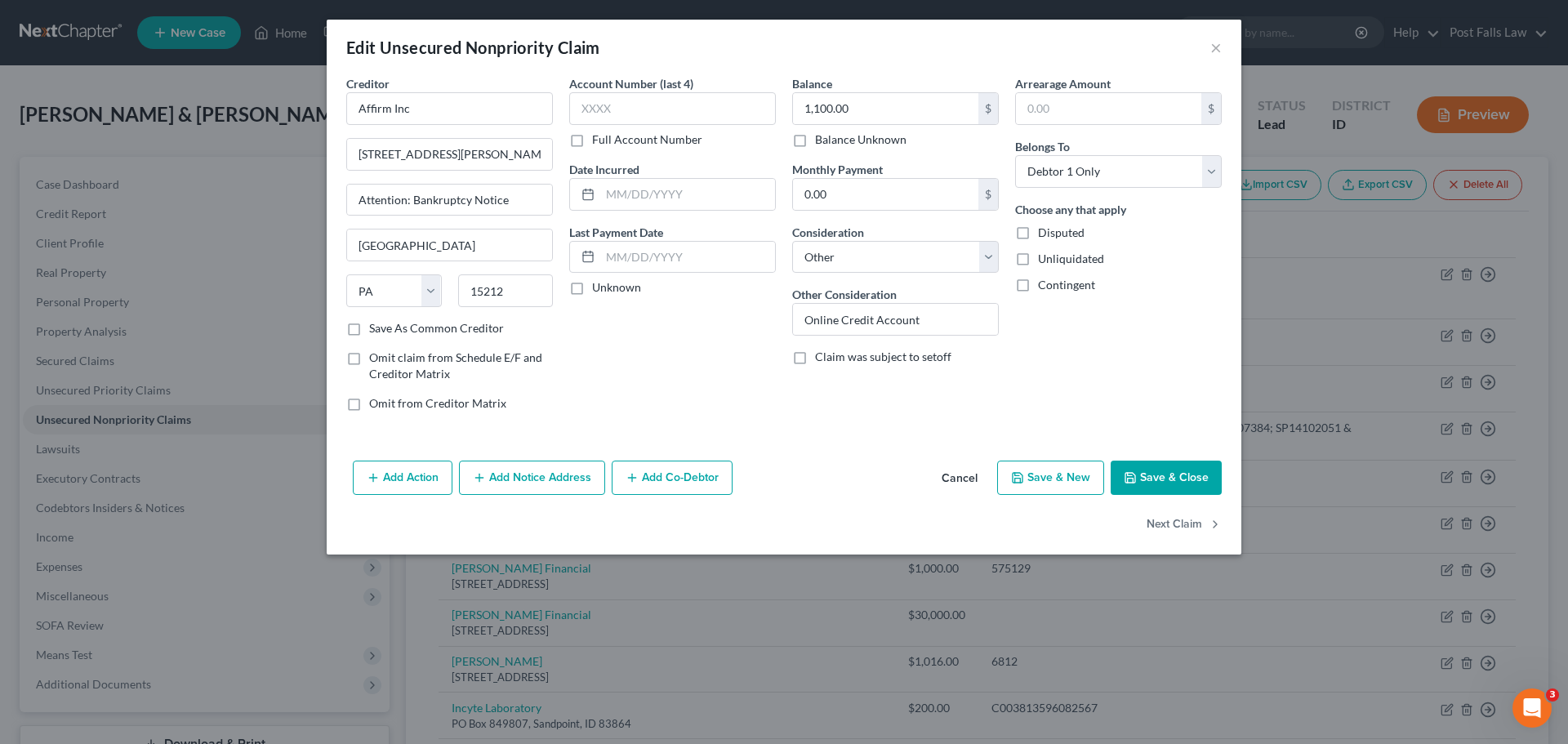
click at [1197, 479] on button "Save & Close" at bounding box center [1166, 478] width 111 height 34
